Goal: Find specific page/section: Find specific page/section

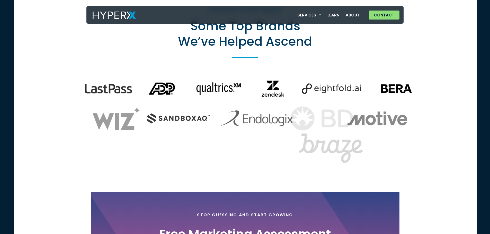
scroll to position [1643, 0]
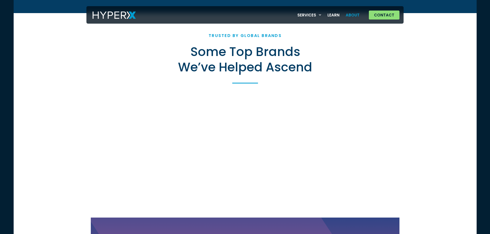
click at [350, 16] on link "About" at bounding box center [353, 15] width 20 height 11
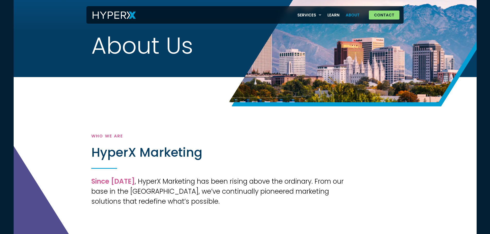
click at [120, 13] on img at bounding box center [114, 15] width 43 height 7
